Goal: Task Accomplishment & Management: Use online tool/utility

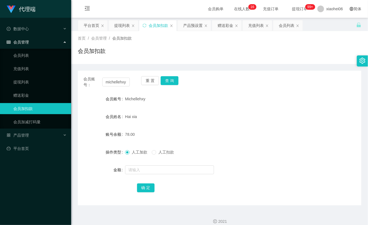
click at [114, 82] on input "michellehxy" at bounding box center [115, 82] width 27 height 9
click at [171, 78] on button "查 询" at bounding box center [169, 80] width 18 height 9
drag, startPoint x: 171, startPoint y: 78, endPoint x: 177, endPoint y: 144, distance: 66.3
click at [171, 81] on div "重 置 查 询" at bounding box center [164, 82] width 46 height 12
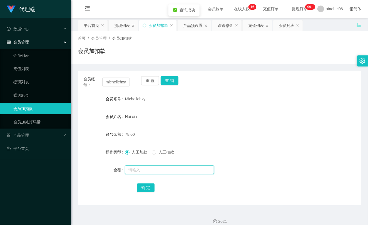
click at [159, 170] on input "text" at bounding box center [169, 170] width 89 height 9
type input "8"
click at [145, 184] on button "确 定" at bounding box center [146, 188] width 18 height 9
click at [244, 106] on form "会员账号 Michellehxy 会员姓名 Hai xia 账号余额 78.00 操作类型 人工加款 人工扣款 金额 确 定" at bounding box center [219, 144] width 283 height 100
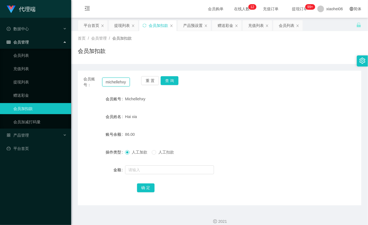
click at [116, 84] on input "michellehxy" at bounding box center [115, 82] width 27 height 9
click at [167, 79] on button "查 询" at bounding box center [169, 80] width 18 height 9
drag, startPoint x: 167, startPoint y: 79, endPoint x: 167, endPoint y: 88, distance: 9.2
click at [167, 82] on div "重 置 查 询" at bounding box center [164, 82] width 46 height 12
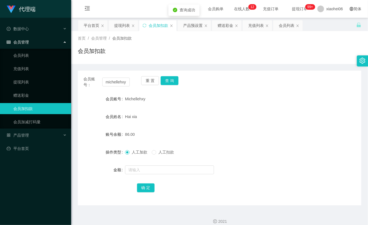
click at [157, 165] on div at bounding box center [207, 170] width 165 height 11
click at [157, 169] on input "text" at bounding box center [169, 170] width 89 height 9
type input "8"
click at [153, 190] on button "确 定" at bounding box center [146, 188] width 18 height 9
click at [43, 82] on link "提现列表" at bounding box center [39, 82] width 53 height 11
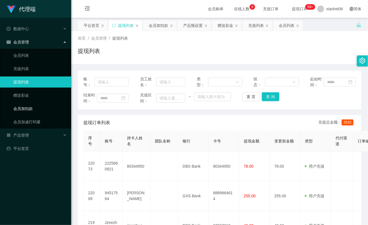
click at [43, 108] on link "会员加扣款" at bounding box center [39, 108] width 53 height 11
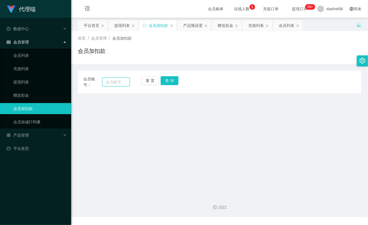
click at [117, 83] on input "text" at bounding box center [115, 82] width 27 height 9
paste input "michellehxy"
type input "michellehxy"
click at [169, 82] on button "查 询" at bounding box center [169, 80] width 18 height 9
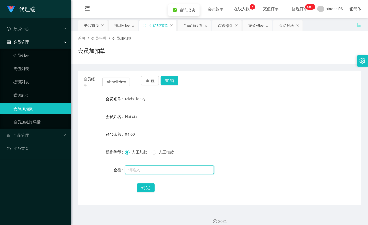
click at [142, 170] on input "text" at bounding box center [169, 170] width 89 height 9
type input "8"
drag, startPoint x: 140, startPoint y: 187, endPoint x: 144, endPoint y: 184, distance: 5.1
click at [140, 187] on button "确 定" at bounding box center [146, 188] width 18 height 9
click at [29, 76] on ul "会员列表 充值列表 提现列表 赠送彩金 会员加扣款 会员加减打码量" at bounding box center [35, 89] width 71 height 80
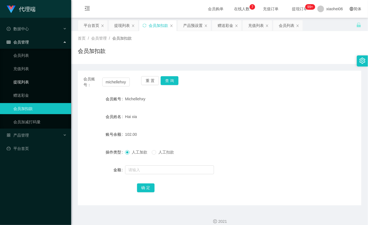
click at [29, 84] on link "提现列表" at bounding box center [39, 82] width 53 height 11
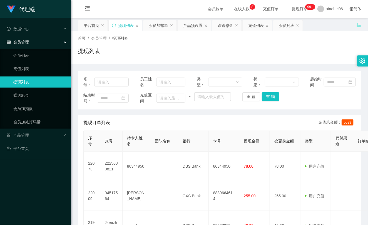
click at [294, 43] on div "首页 / 会员管理 / 提现列表 / 提现列表" at bounding box center [219, 48] width 283 height 24
click at [49, 107] on link "会员加扣款" at bounding box center [39, 108] width 53 height 11
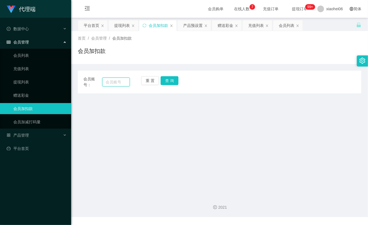
click at [119, 85] on input "text" at bounding box center [115, 82] width 27 height 9
paste input "michellehxy"
type input "michellehxy"
click at [170, 82] on button "查 询" at bounding box center [169, 80] width 18 height 9
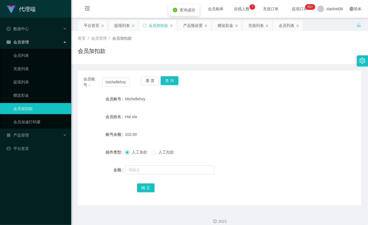
click at [162, 164] on form "会员账号 Michellehxy 会员姓名 Hai xia 账号余额 102.00 操作类型 人工加款 人工扣款 金额 确 定" at bounding box center [219, 144] width 283 height 100
click at [162, 170] on input "text" at bounding box center [169, 170] width 89 height 9
type input "8"
click at [147, 188] on button "确 定" at bounding box center [146, 188] width 18 height 9
click at [24, 80] on link "提现列表" at bounding box center [39, 82] width 53 height 11
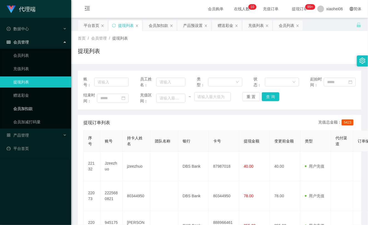
click at [36, 108] on link "会员加扣款" at bounding box center [39, 108] width 53 height 11
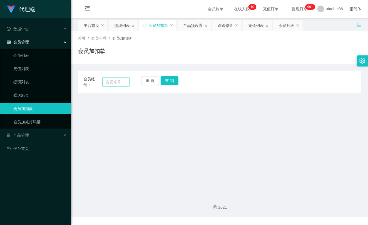
click at [110, 79] on input "text" at bounding box center [115, 82] width 27 height 9
paste input "michellehxy"
type input "michellehxy"
click at [171, 81] on button "查 询" at bounding box center [169, 80] width 18 height 9
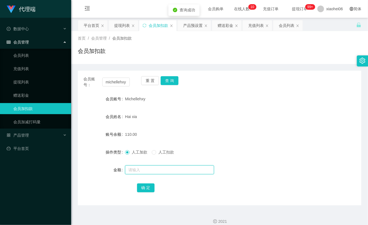
click at [158, 172] on input "text" at bounding box center [169, 170] width 89 height 9
type input "8"
drag, startPoint x: 146, startPoint y: 187, endPoint x: 184, endPoint y: 160, distance: 46.2
click at [146, 187] on button "确 定" at bounding box center [146, 188] width 18 height 9
